Goal: Information Seeking & Learning: Learn about a topic

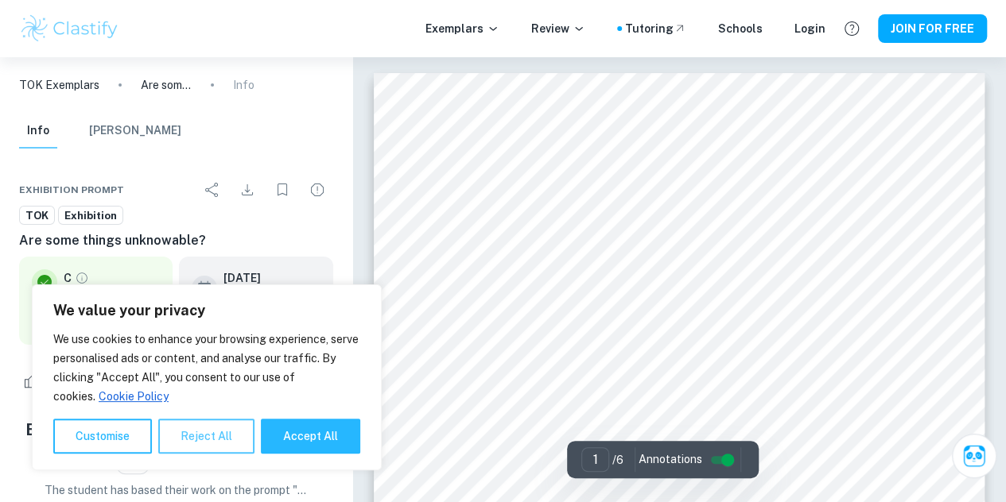
click at [240, 430] on button "Reject All" at bounding box center [206, 436] width 96 height 35
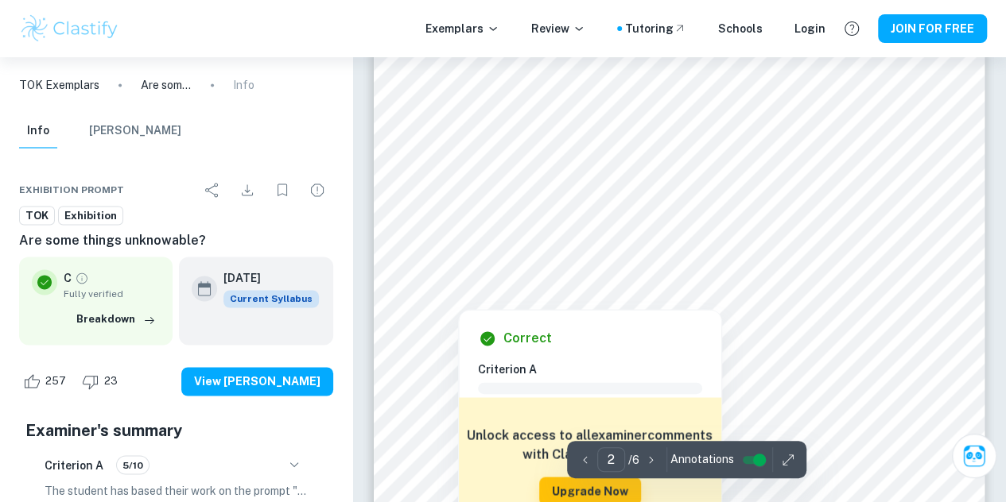
scroll to position [1121, 0]
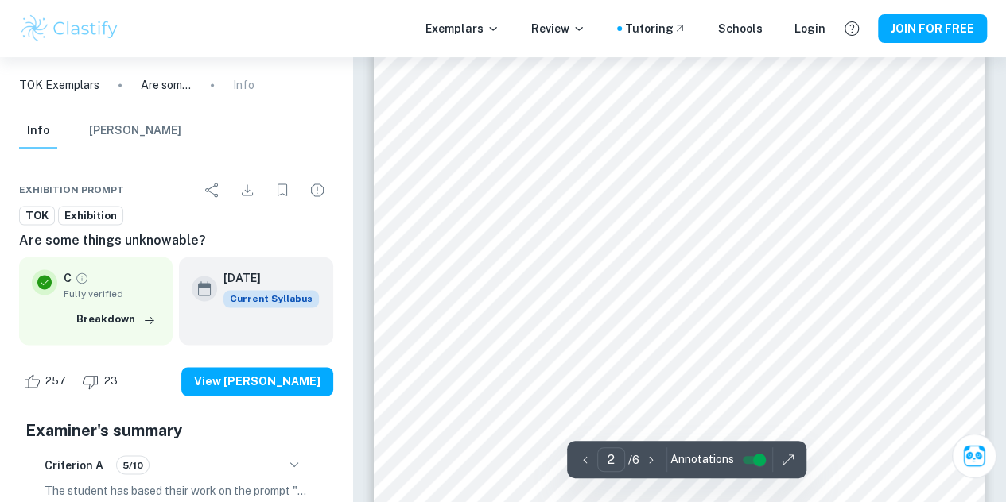
type input "1"
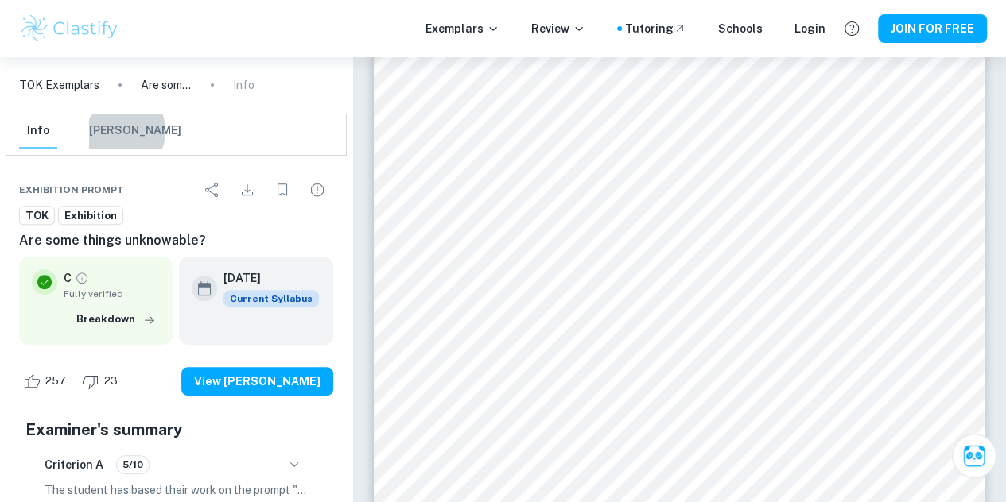
click at [113, 131] on button "[PERSON_NAME]" at bounding box center [135, 131] width 92 height 35
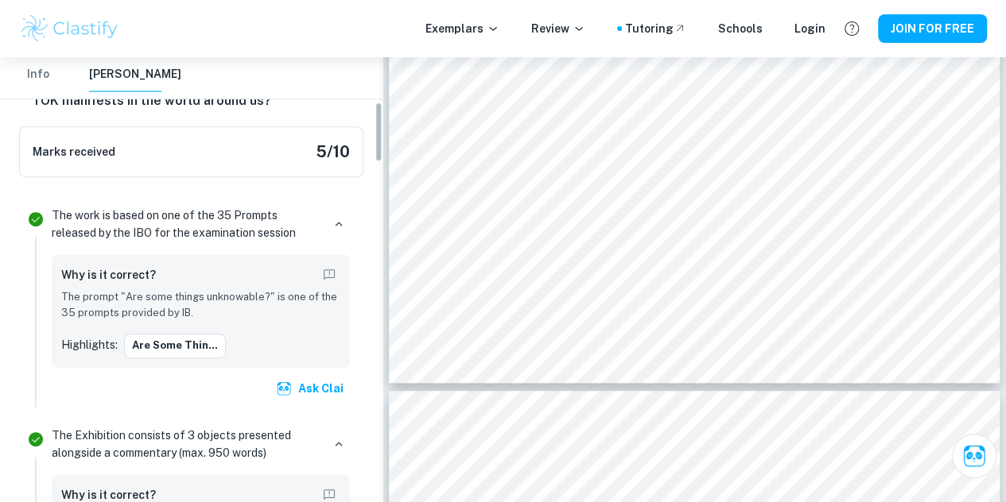
scroll to position [331, 0]
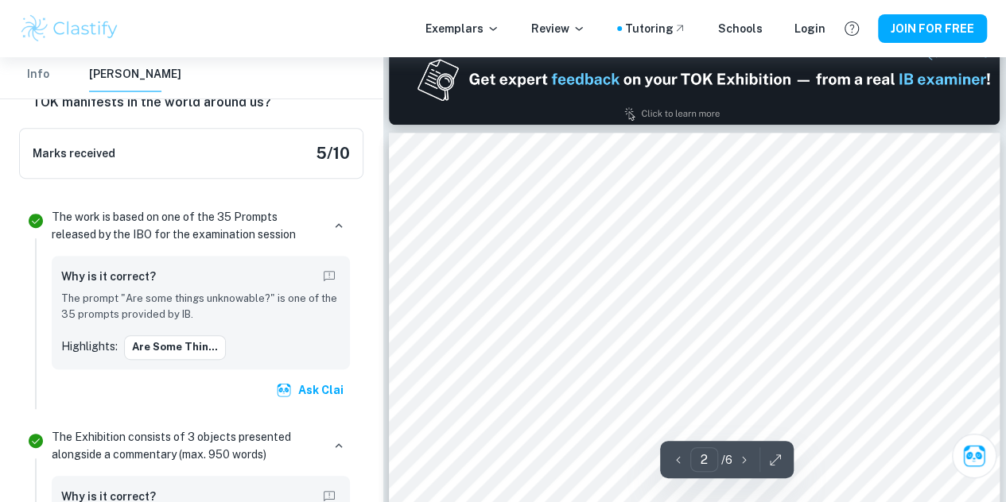
type input "1"
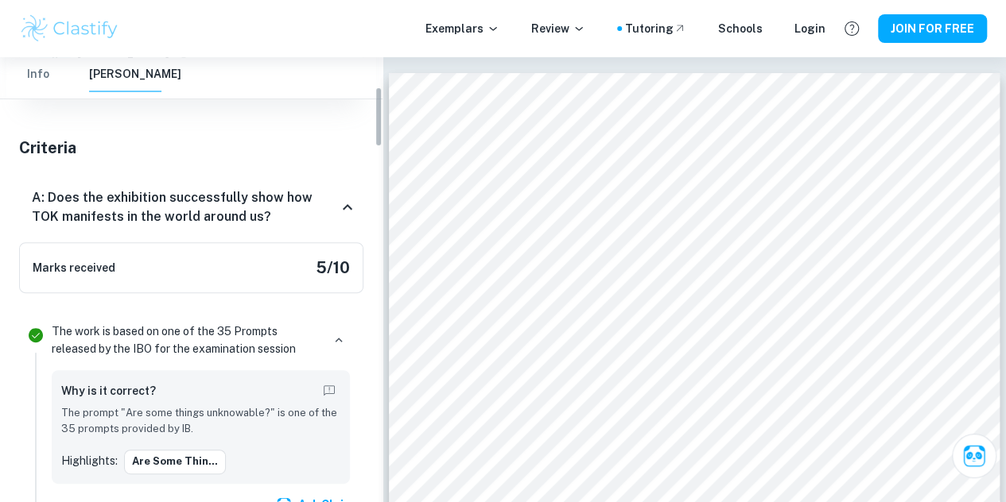
scroll to position [217, 0]
click at [344, 208] on icon at bounding box center [348, 207] width 10 height 6
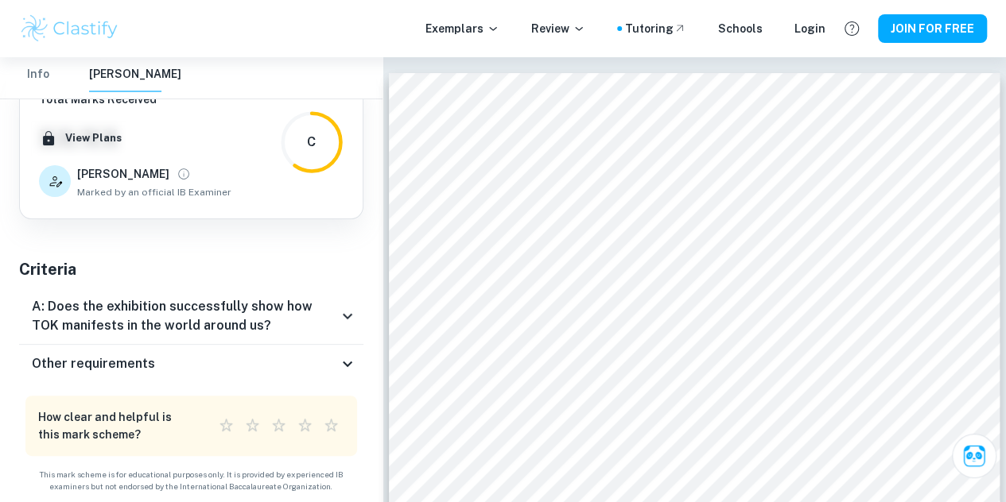
scroll to position [0, 0]
